Goal: Task Accomplishment & Management: Complete application form

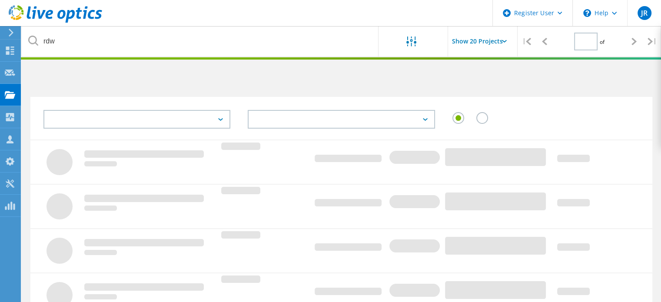
type input "1"
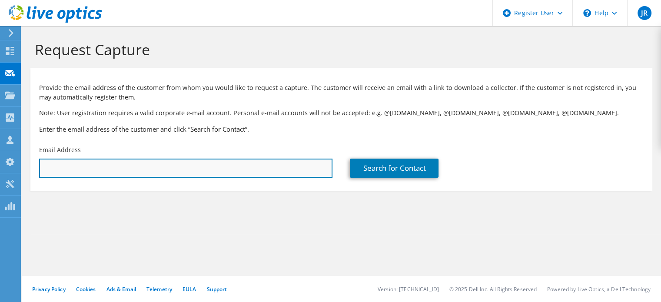
click at [104, 170] on input "text" at bounding box center [185, 168] width 293 height 19
type input "[PERSON_NAME][EMAIL_ADDRESS][DOMAIN_NAME]"
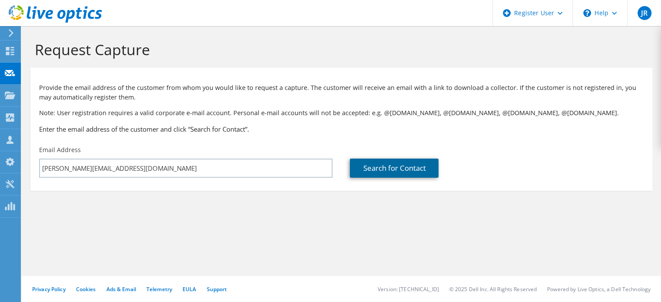
click at [390, 164] on link "Search for Contact" at bounding box center [394, 168] width 89 height 19
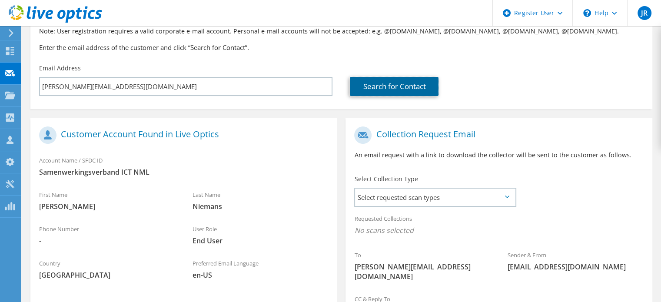
scroll to position [130, 0]
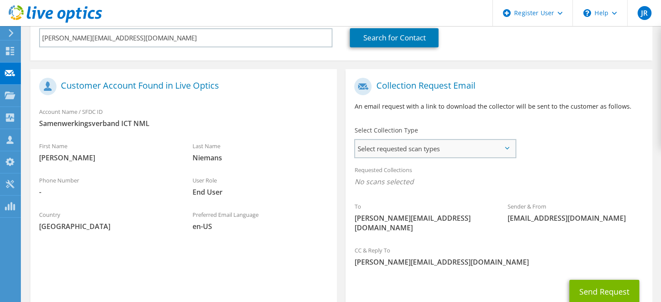
click at [452, 146] on span "Select requested scan types" at bounding box center [435, 148] width 160 height 17
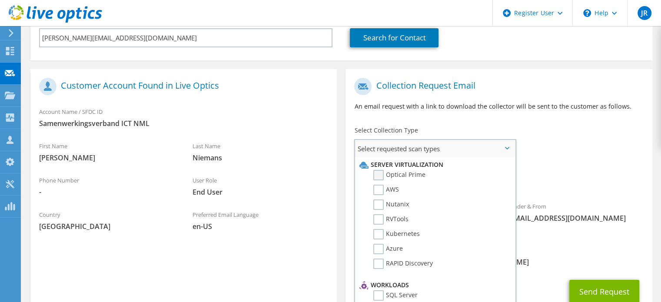
click at [407, 176] on label "Optical Prime" at bounding box center [399, 175] width 52 height 10
click at [0, 0] on input "Optical Prime" at bounding box center [0, 0] width 0 height 0
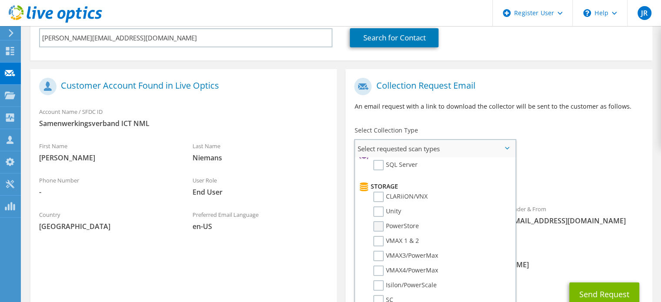
click at [391, 224] on label "PowerStore" at bounding box center [396, 226] width 46 height 10
click at [0, 0] on input "PowerStore" at bounding box center [0, 0] width 0 height 0
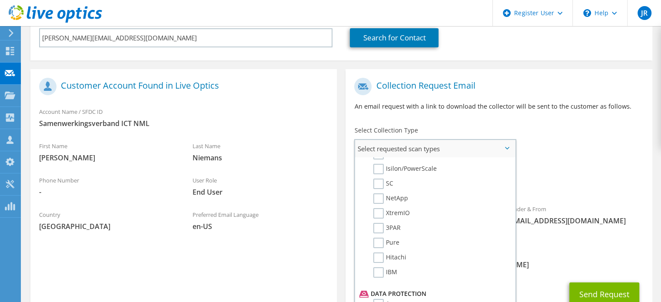
scroll to position [261, 0]
click at [389, 194] on label "XtremIO" at bounding box center [391, 199] width 37 height 10
click at [0, 0] on input "XtremIO" at bounding box center [0, 0] width 0 height 0
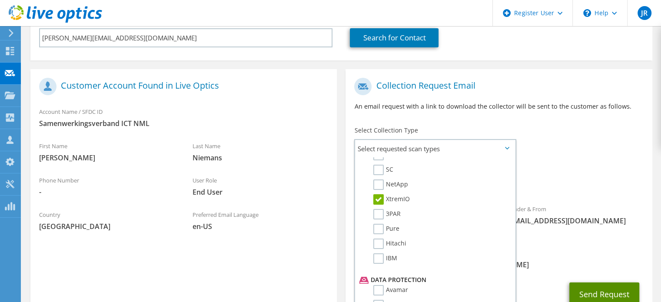
click at [607, 287] on button "Send Request" at bounding box center [604, 293] width 70 height 23
